Goal: Information Seeking & Learning: Learn about a topic

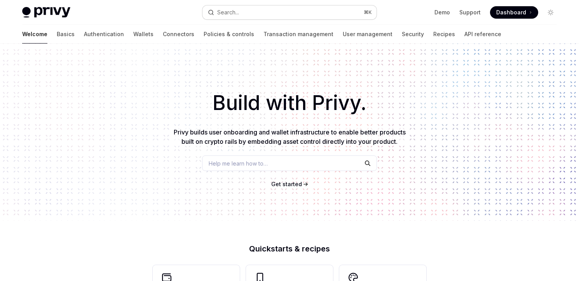
click at [270, 12] on button "Search... ⌘ K" at bounding box center [290, 12] width 174 height 14
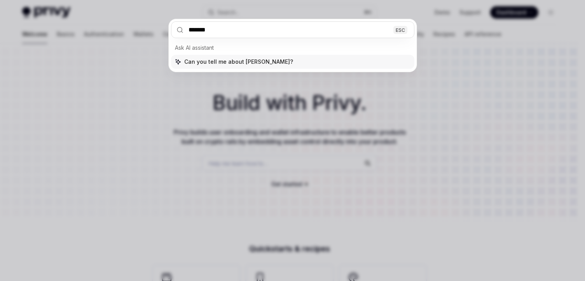
type input "********"
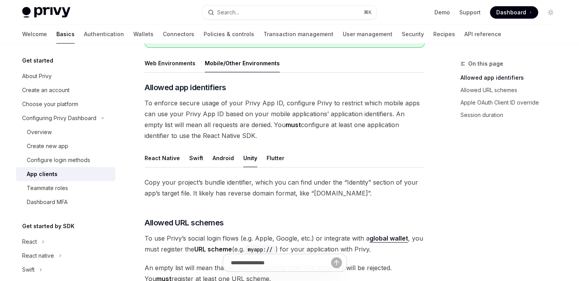
scroll to position [152, 0]
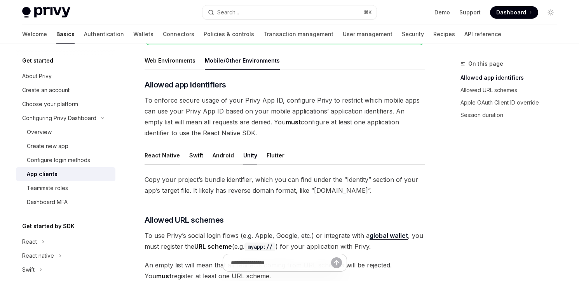
click at [163, 151] on button "React Native" at bounding box center [162, 155] width 35 height 18
type textarea "*"
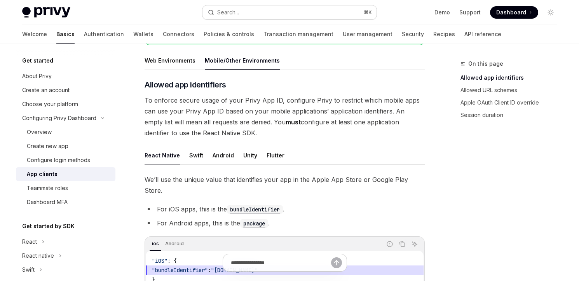
click at [257, 12] on button "Search... ⌘ K" at bounding box center [290, 12] width 174 height 14
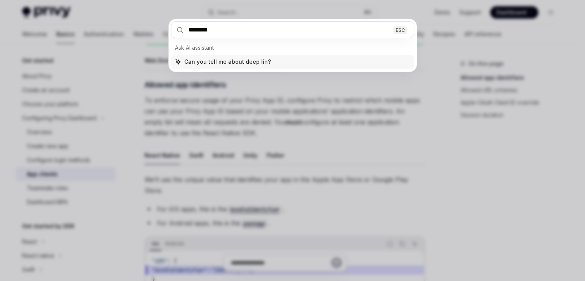
type input "*********"
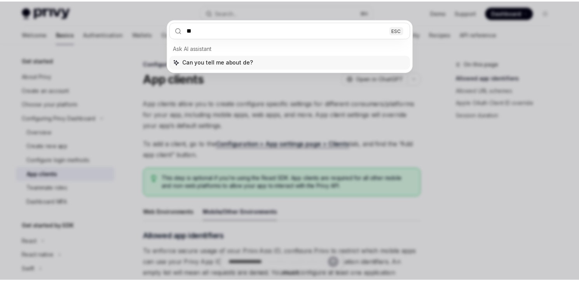
scroll to position [152, 0]
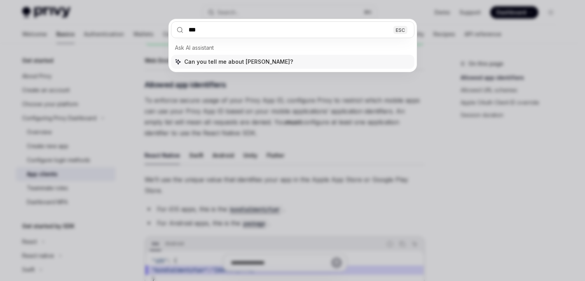
type input "****"
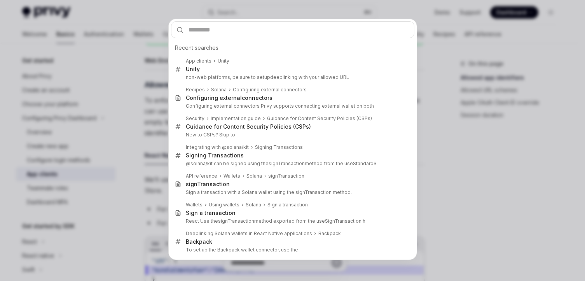
click at [154, 98] on div "Recent searches App clients Unity Unity non-web platforms, be sure to setup dee…" at bounding box center [292, 140] width 585 height 281
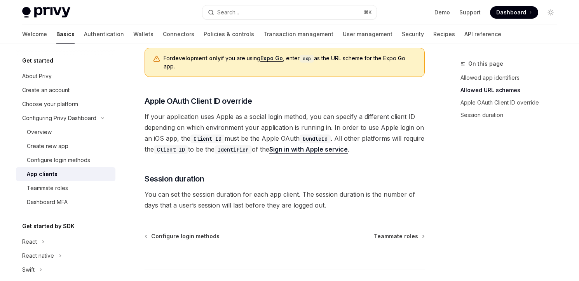
scroll to position [624, 0]
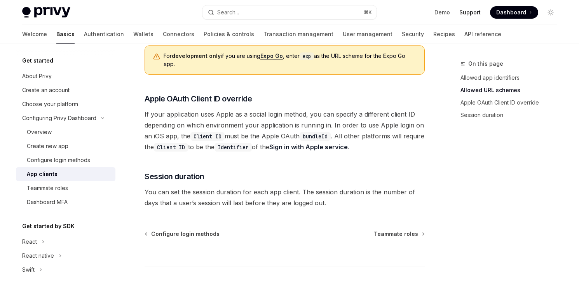
click at [469, 13] on link "Support" at bounding box center [470, 13] width 21 height 8
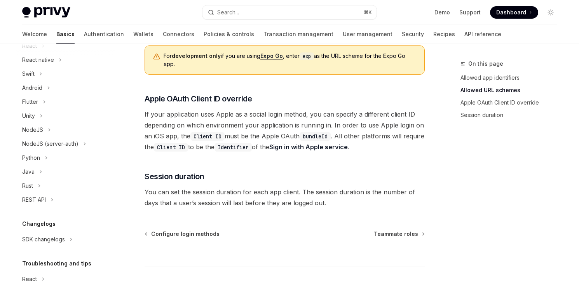
scroll to position [245, 0]
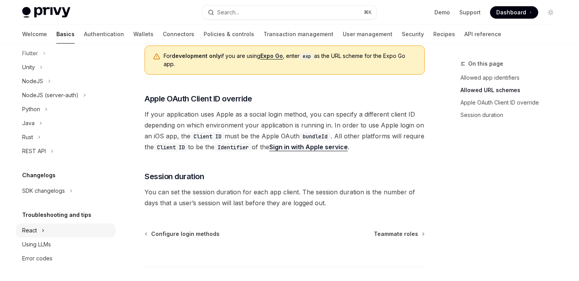
click at [58, 232] on button "React" at bounding box center [66, 231] width 100 height 14
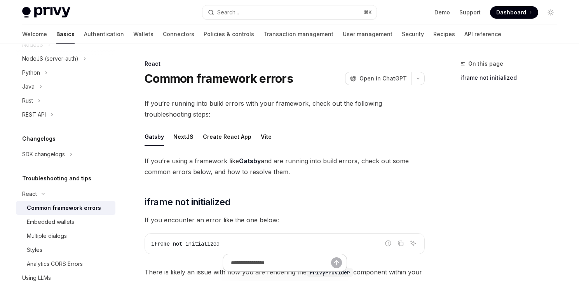
scroll to position [284, 0]
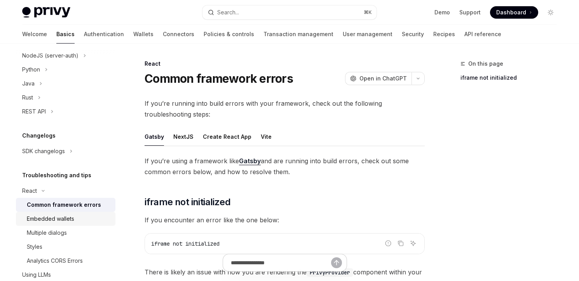
click at [68, 221] on div "Embedded wallets" at bounding box center [50, 218] width 47 height 9
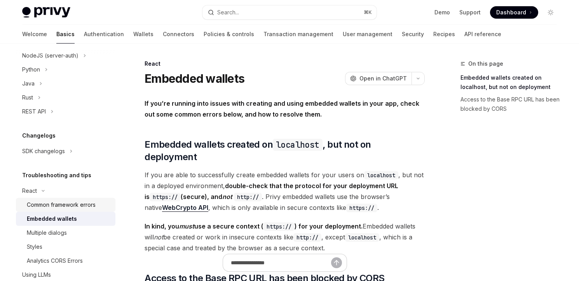
click at [81, 206] on div "Common framework errors" at bounding box center [61, 204] width 69 height 9
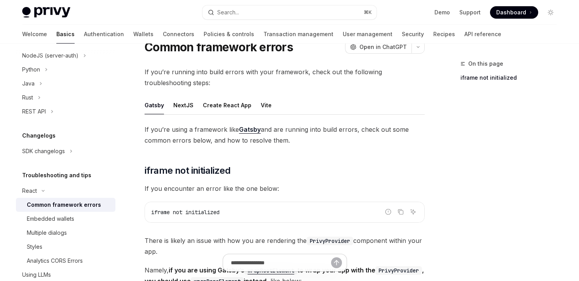
scroll to position [33, 0]
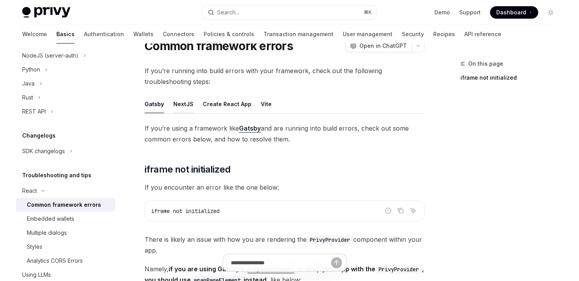
click at [182, 104] on button "NextJS" at bounding box center [183, 104] width 20 height 18
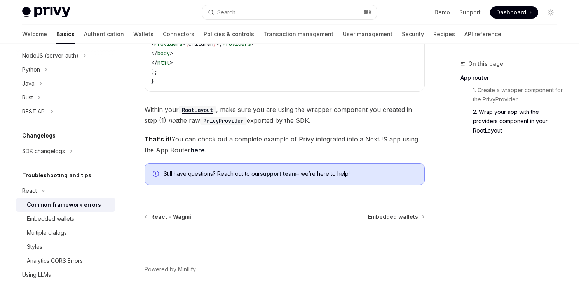
scroll to position [533, 0]
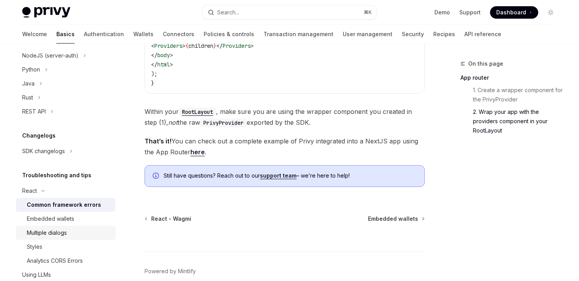
click at [71, 234] on div "Multiple dialogs" at bounding box center [69, 232] width 84 height 9
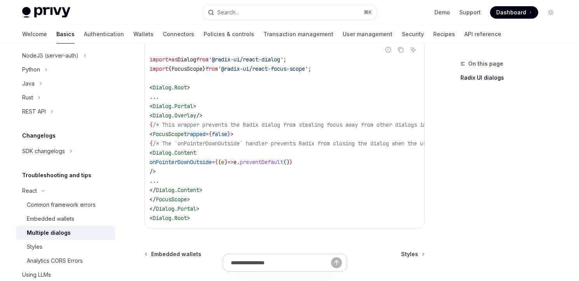
scroll to position [315, 0]
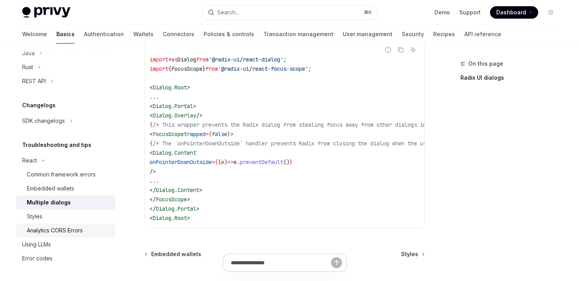
click at [65, 231] on div "Analytics CORS Errors" at bounding box center [55, 230] width 56 height 9
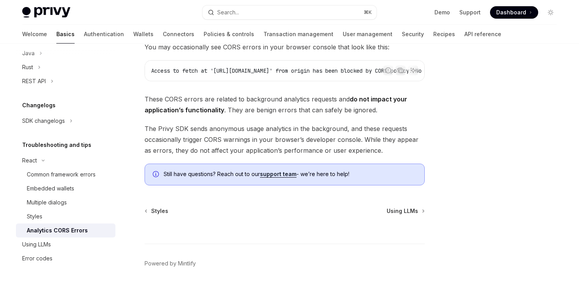
scroll to position [89, 0]
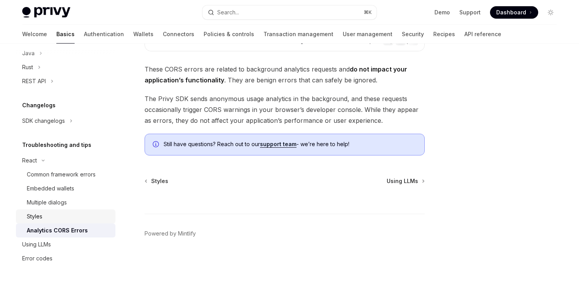
click at [60, 217] on div "Styles" at bounding box center [69, 216] width 84 height 9
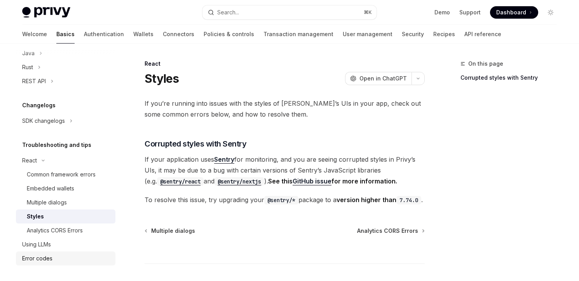
click at [64, 252] on link "Error codes" at bounding box center [66, 259] width 100 height 14
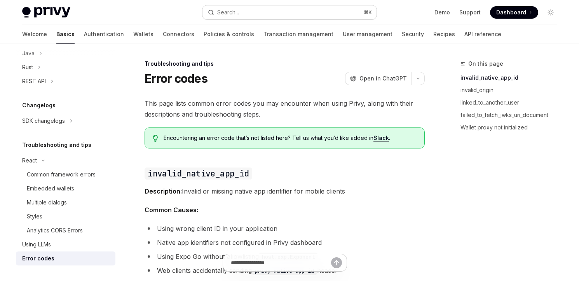
click at [296, 12] on button "Search... ⌘ K" at bounding box center [290, 12] width 174 height 14
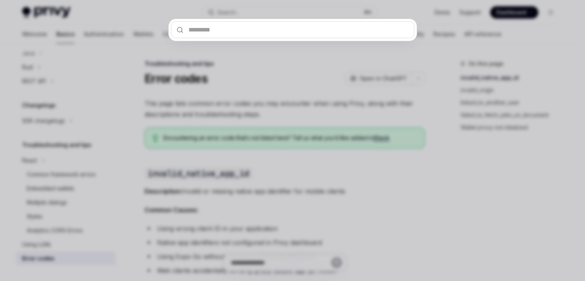
click at [258, 97] on div at bounding box center [292, 140] width 585 height 281
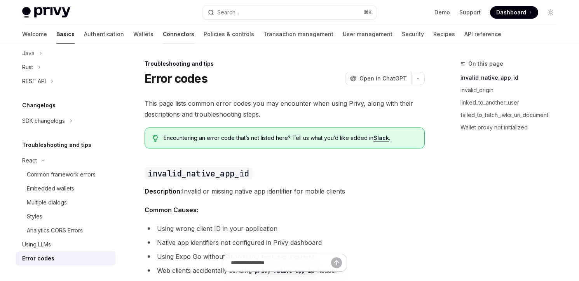
click at [163, 37] on link "Connectors" at bounding box center [178, 34] width 31 height 19
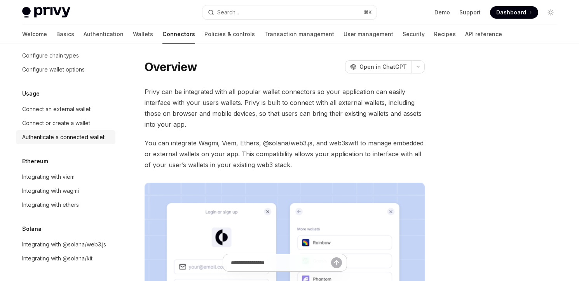
scroll to position [56, 0]
click at [69, 105] on div "Connect an external wallet" at bounding box center [56, 109] width 68 height 9
type textarea "*"
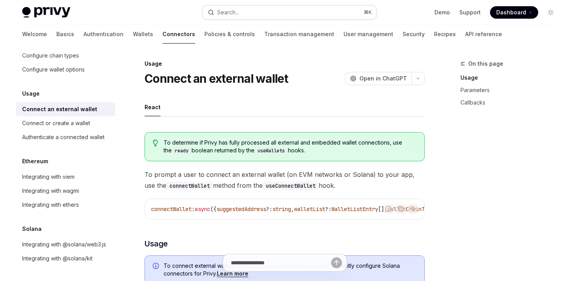
click at [260, 13] on button "Search... ⌘ K" at bounding box center [290, 12] width 174 height 14
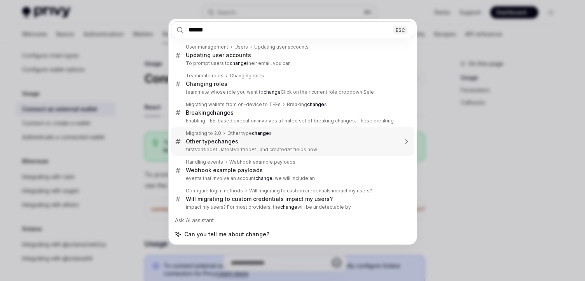
type input "******"
click at [469, 31] on div "****** ESC User management Users Updating user accounts Updating user accounts …" at bounding box center [292, 140] width 585 height 281
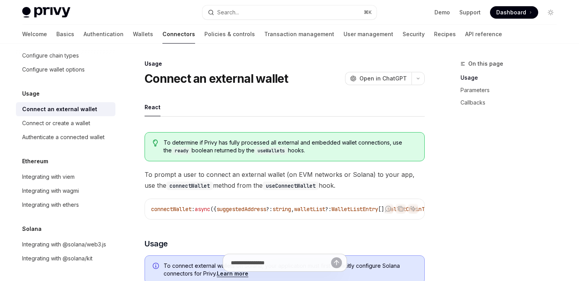
click at [503, 15] on span "Dashboard" at bounding box center [512, 13] width 30 height 8
click at [278, 11] on button "Search... ⌘ K" at bounding box center [290, 12] width 174 height 14
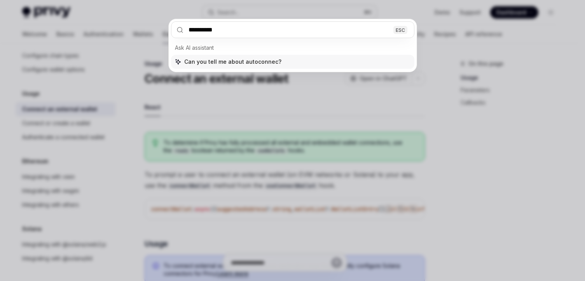
type input "**********"
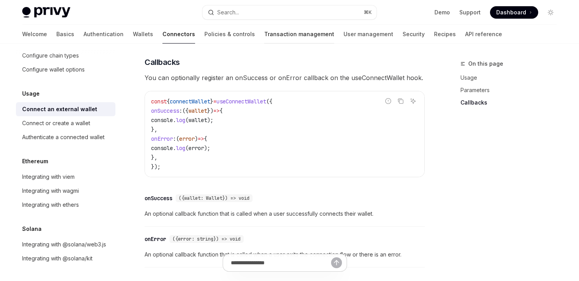
scroll to position [456, 0]
click at [264, 7] on button "Search... ⌘ K" at bounding box center [290, 12] width 174 height 14
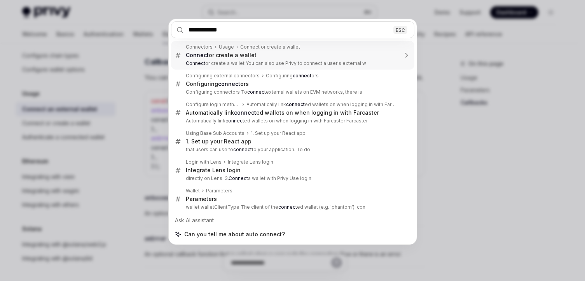
type input "**********"
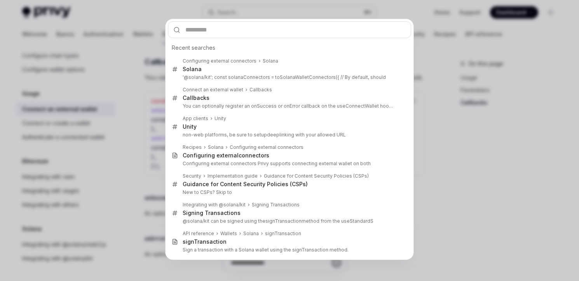
type textarea "*"
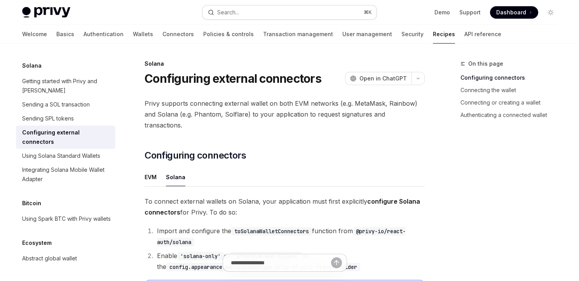
click at [256, 14] on button "Search... ⌘ K" at bounding box center [290, 12] width 174 height 14
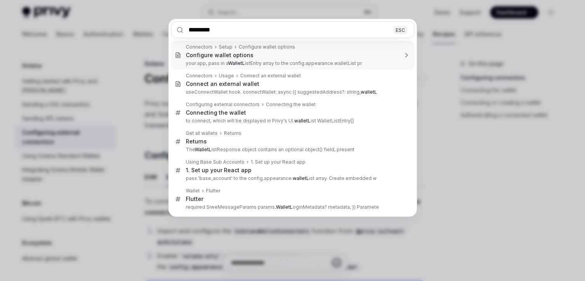
type input "**********"
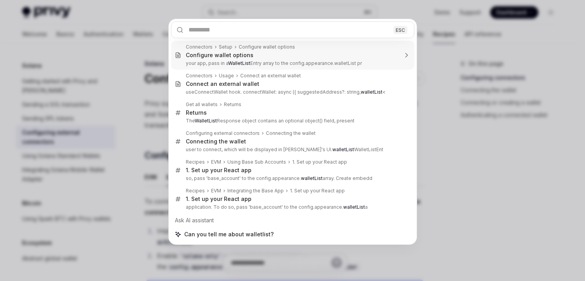
type textarea "*"
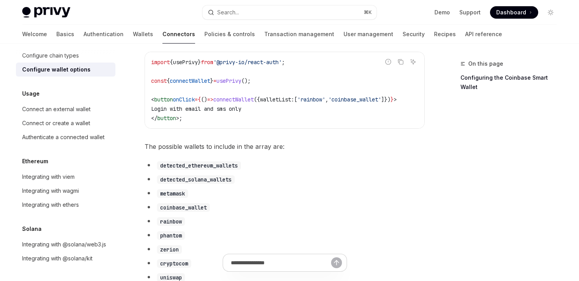
scroll to position [338, 0]
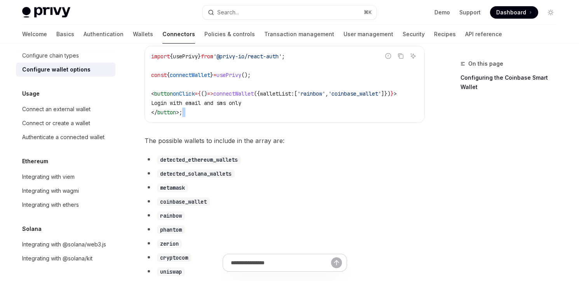
drag, startPoint x: 208, startPoint y: 130, endPoint x: 257, endPoint y: 128, distance: 48.6
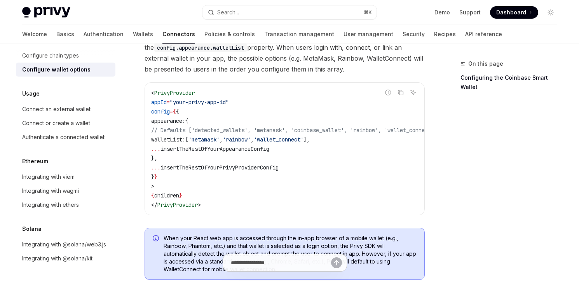
scroll to position [65, 0]
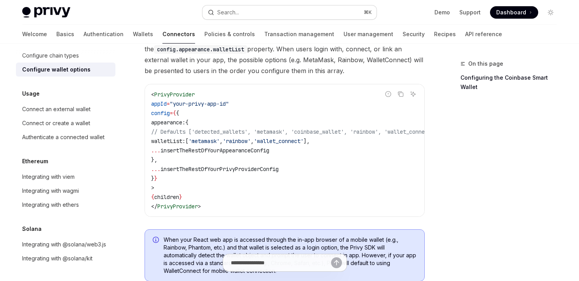
click at [230, 13] on div "Search..." at bounding box center [228, 12] width 22 height 9
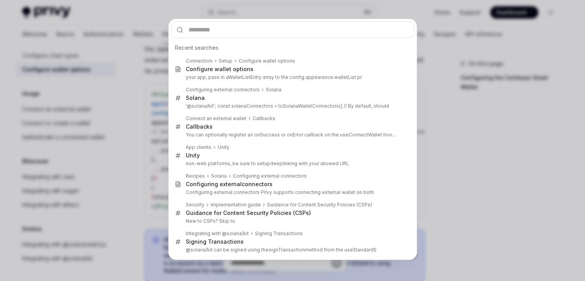
type input "**********"
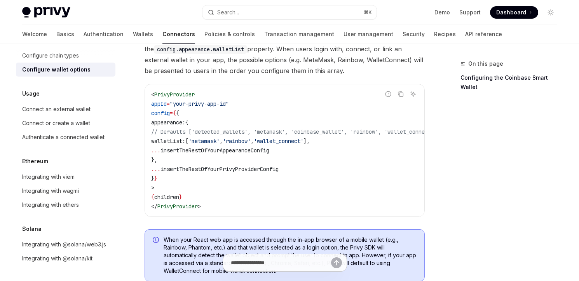
type textarea "*"
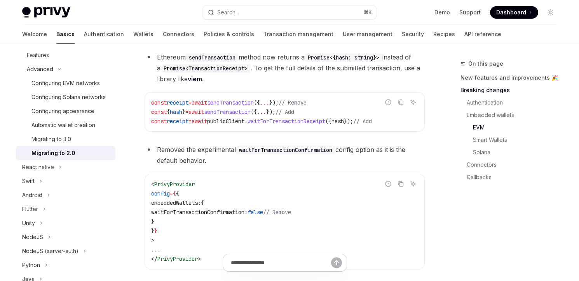
scroll to position [925, 0]
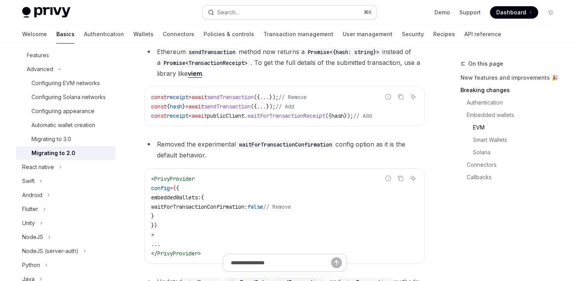
click at [259, 8] on button "Search... ⌘ K" at bounding box center [290, 12] width 174 height 14
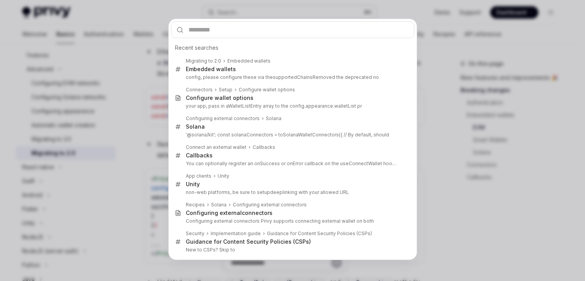
type input "**********"
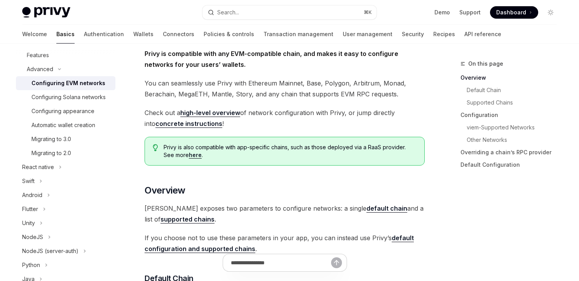
scroll to position [50, 0]
click at [47, 102] on div "Configuring Solana networks" at bounding box center [68, 97] width 74 height 9
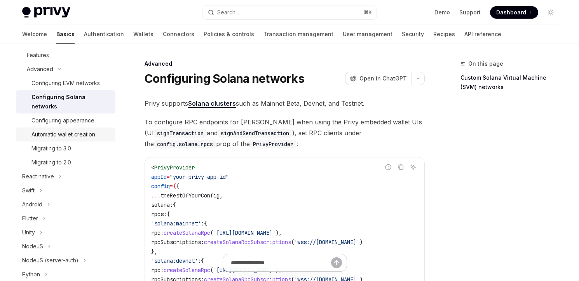
click at [67, 136] on div "Automatic wallet creation" at bounding box center [63, 134] width 64 height 9
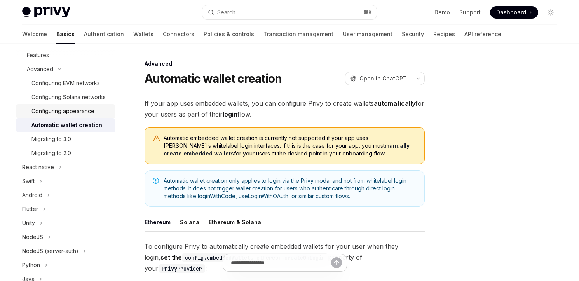
click at [66, 118] on link "Configuring appearance" at bounding box center [66, 111] width 100 height 14
type textarea "*"
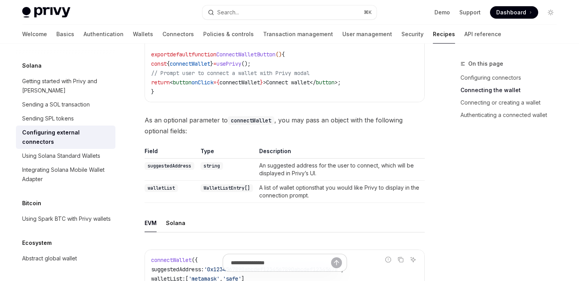
scroll to position [348, 0]
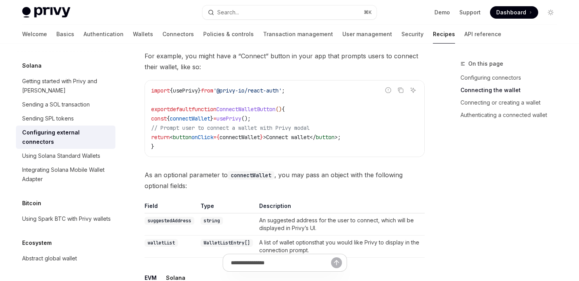
click at [180, 267] on div at bounding box center [285, 266] width 280 height 29
click at [174, 267] on div at bounding box center [285, 266] width 280 height 29
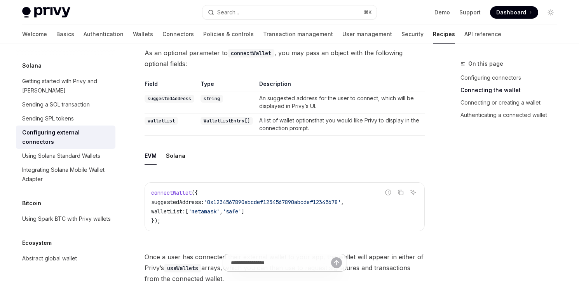
scroll to position [519, 0]
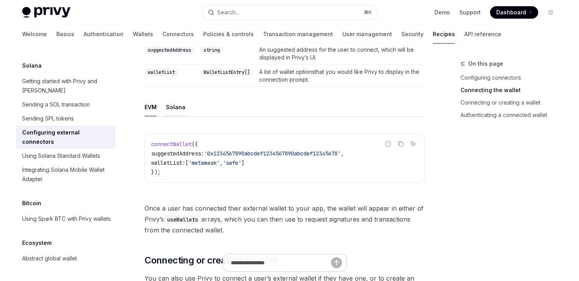
click at [177, 98] on button "Solana" at bounding box center [175, 107] width 19 height 18
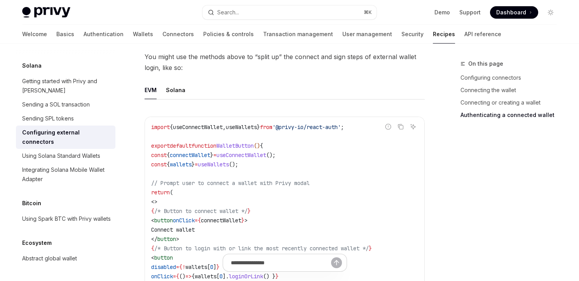
scroll to position [1366, 0]
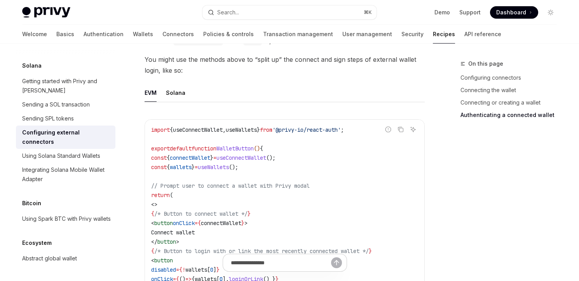
click at [177, 86] on button "Solana" at bounding box center [175, 93] width 19 height 18
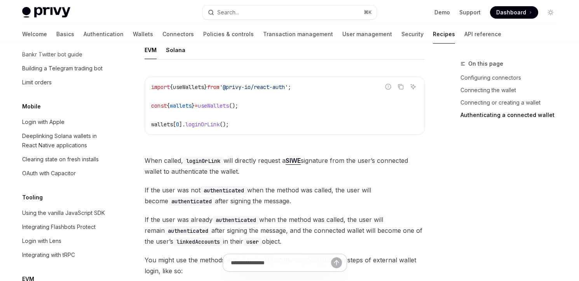
scroll to position [1307, 0]
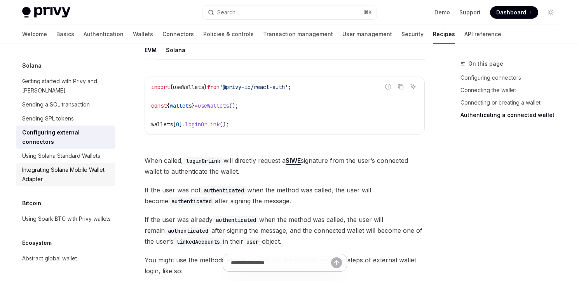
click at [87, 165] on div "Integrating Solana Mobile Wallet Adapter" at bounding box center [66, 174] width 89 height 19
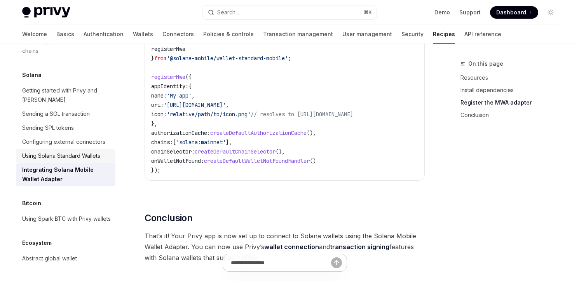
scroll to position [388, 0]
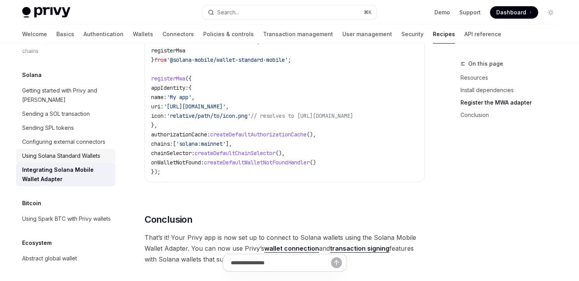
click at [63, 151] on div "Using Solana Standard Wallets" at bounding box center [61, 155] width 78 height 9
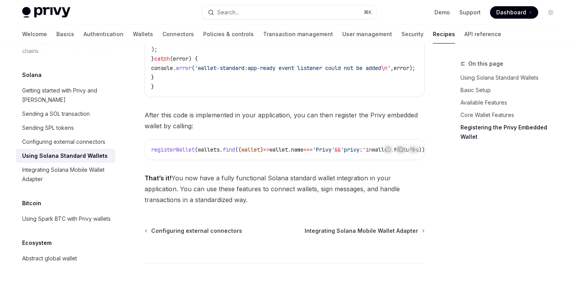
scroll to position [1254, 0]
click at [58, 147] on div "Configuring external connectors" at bounding box center [63, 141] width 83 height 9
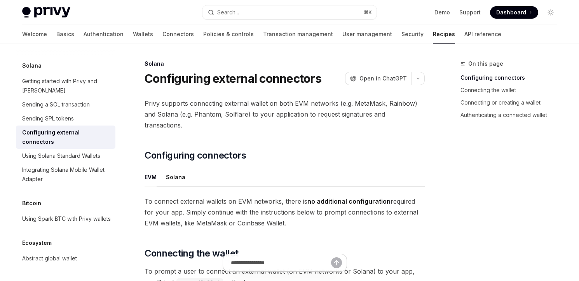
click at [186, 168] on ul "EVM Solana" at bounding box center [285, 177] width 280 height 19
click at [175, 168] on button "Solana" at bounding box center [175, 177] width 19 height 18
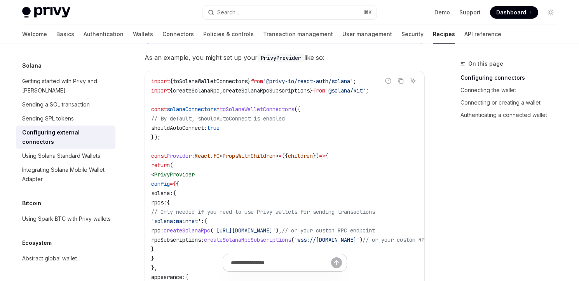
scroll to position [273, 0]
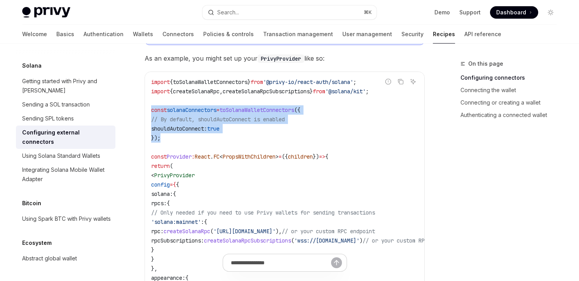
drag, startPoint x: 169, startPoint y: 124, endPoint x: 152, endPoint y: 101, distance: 28.0
click at [152, 101] on code "import { toSolanaWalletConnectors } from '@privy-io/react-auth/solana' ; import…" at bounding box center [313, 245] width 324 height 336
copy code "const solanaConnectors = toSolanaWalletConnectors ({ // By default, shouldAutoC…"
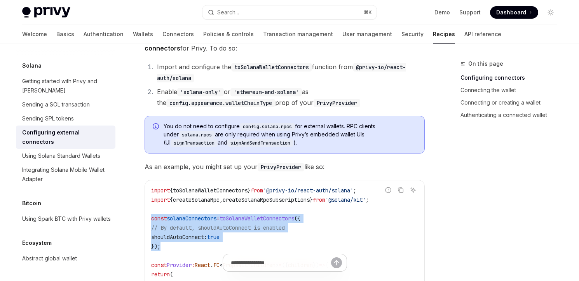
scroll to position [0, 0]
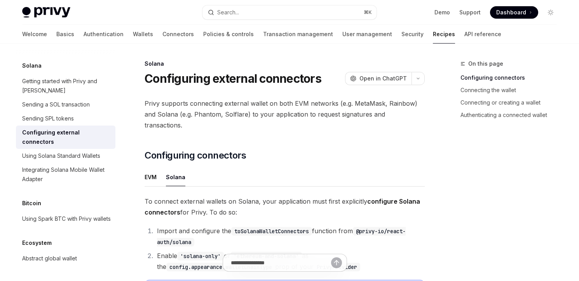
click at [505, 30] on div "Welcome Basics Authentication Wallets Connectors Policies & controls Transactio…" at bounding box center [289, 34] width 572 height 19
click at [511, 14] on span "Dashboard" at bounding box center [512, 13] width 30 height 8
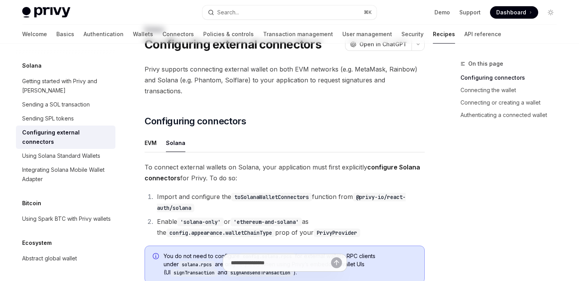
scroll to position [49, 0]
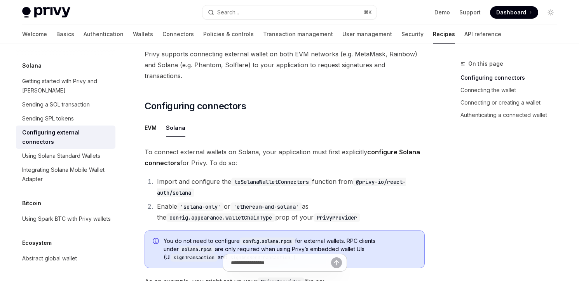
click at [172, 119] on button "Solana" at bounding box center [175, 128] width 19 height 18
type textarea "*"
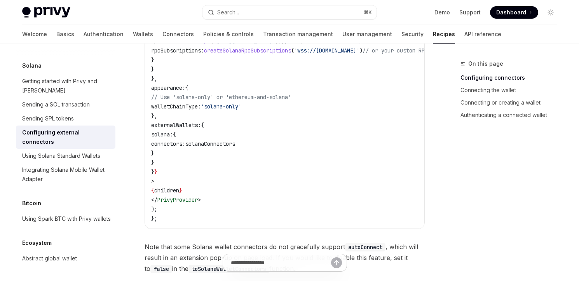
scroll to position [0, 0]
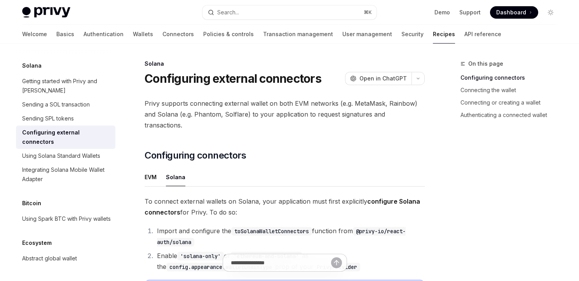
click at [521, 14] on span "Dashboard" at bounding box center [512, 13] width 30 height 8
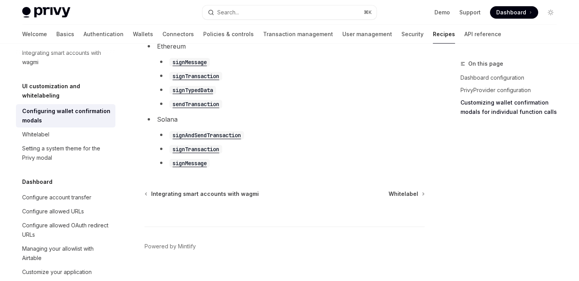
scroll to position [521, 0]
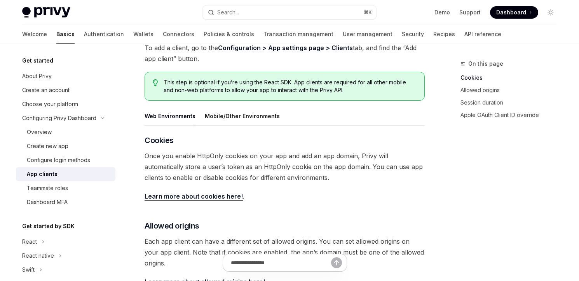
scroll to position [80, 0]
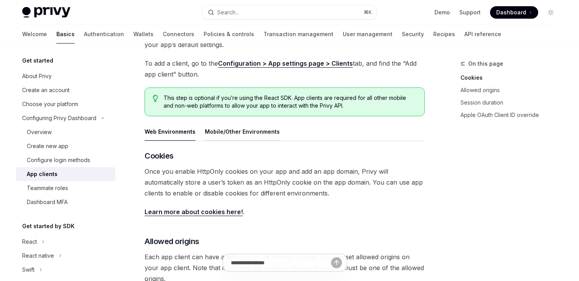
click at [251, 138] on button "Mobile/Other Environments" at bounding box center [242, 131] width 75 height 18
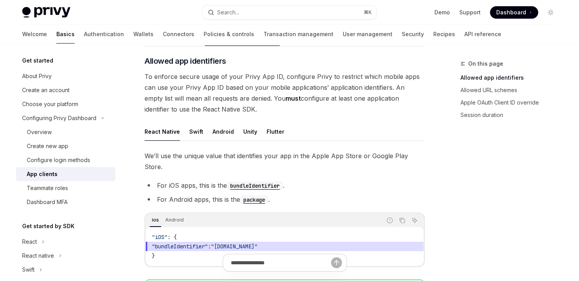
scroll to position [157, 0]
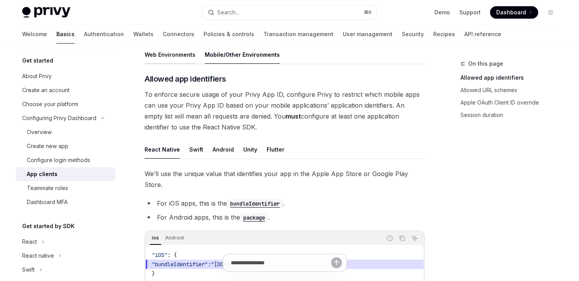
click at [165, 59] on button "Web Environments" at bounding box center [170, 54] width 51 height 18
type textarea "*"
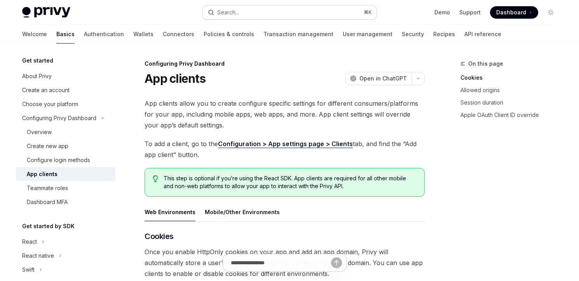
click at [234, 10] on div "Search..." at bounding box center [228, 12] width 22 height 9
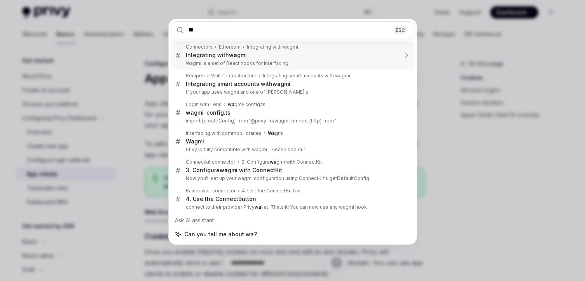
type input "*"
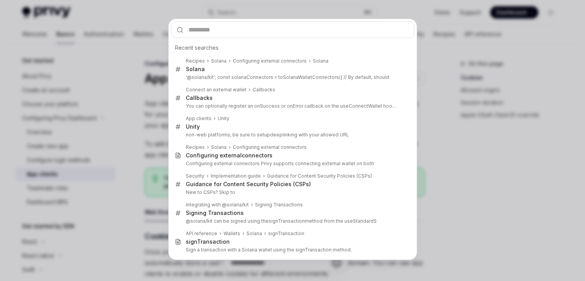
click at [98, 68] on div "Recent searches Recipes Solana Configuring external connectors [PERSON_NAME] '@…" at bounding box center [292, 140] width 585 height 281
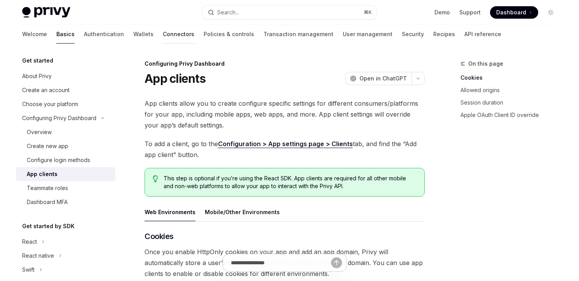
click at [163, 32] on link "Connectors" at bounding box center [178, 34] width 31 height 19
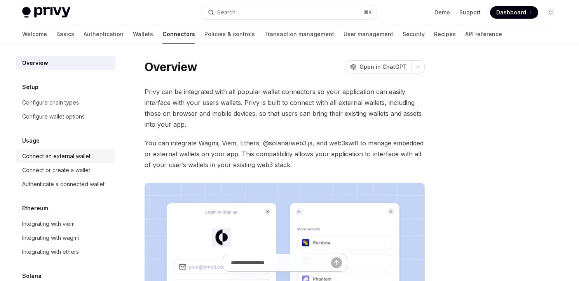
click at [71, 159] on div "Connect an external wallet" at bounding box center [56, 156] width 68 height 9
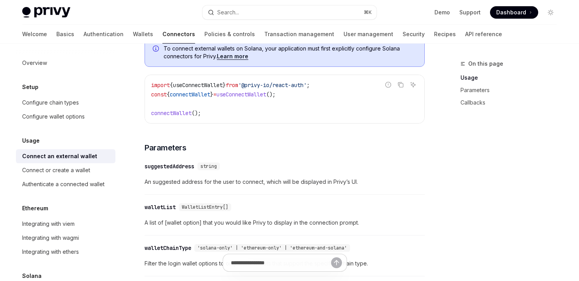
scroll to position [216, 0]
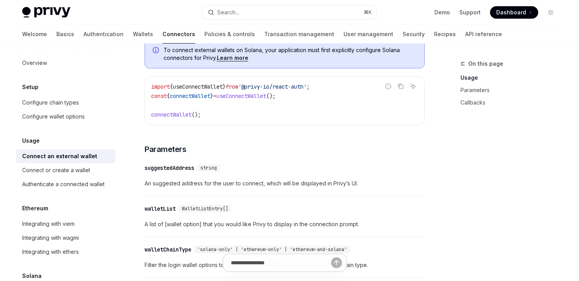
click at [232, 61] on link "Learn more" at bounding box center [232, 57] width 31 height 7
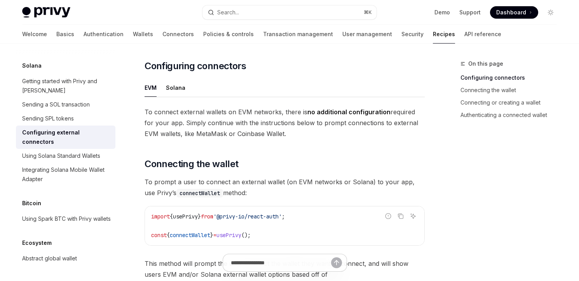
scroll to position [86, 0]
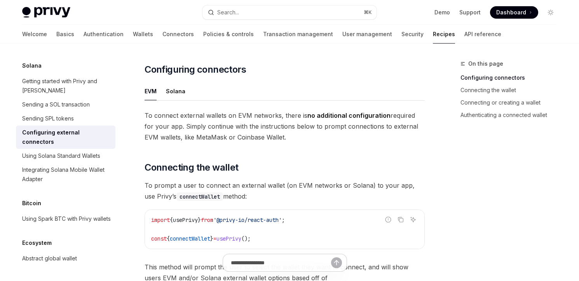
click at [185, 82] on ul "EVM Solana" at bounding box center [285, 91] width 280 height 19
click at [173, 82] on button "Solana" at bounding box center [175, 91] width 19 height 18
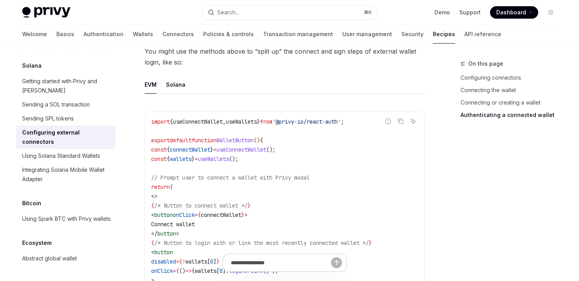
scroll to position [1884, 0]
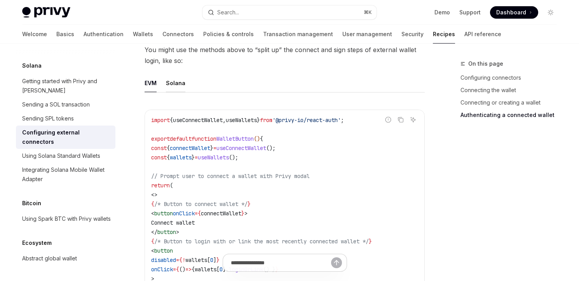
click at [182, 79] on button "Solana" at bounding box center [175, 83] width 19 height 18
type textarea "*"
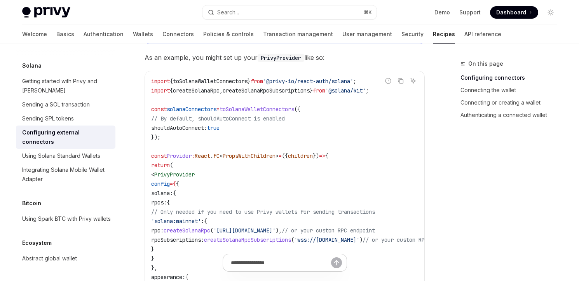
scroll to position [264, 0]
